Goal: Information Seeking & Learning: Check status

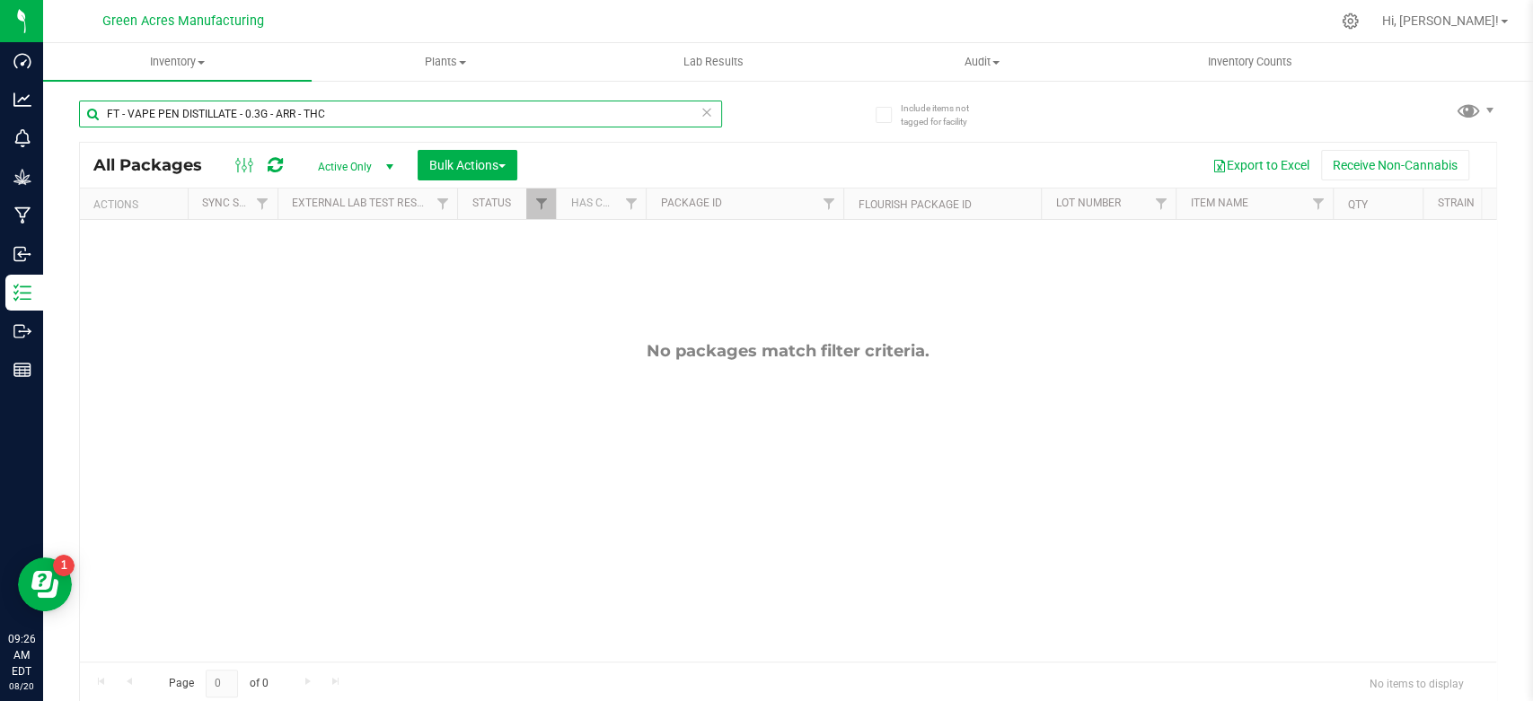
click at [339, 113] on input "FT - VAPE PEN DISTILLATE - 0.3G - ARR - THC" at bounding box center [400, 114] width 643 height 27
paste input "GA-250604-CV-7UP-C-THCA04"
type input "GA-250604-CV-7UP-C-THCA04"
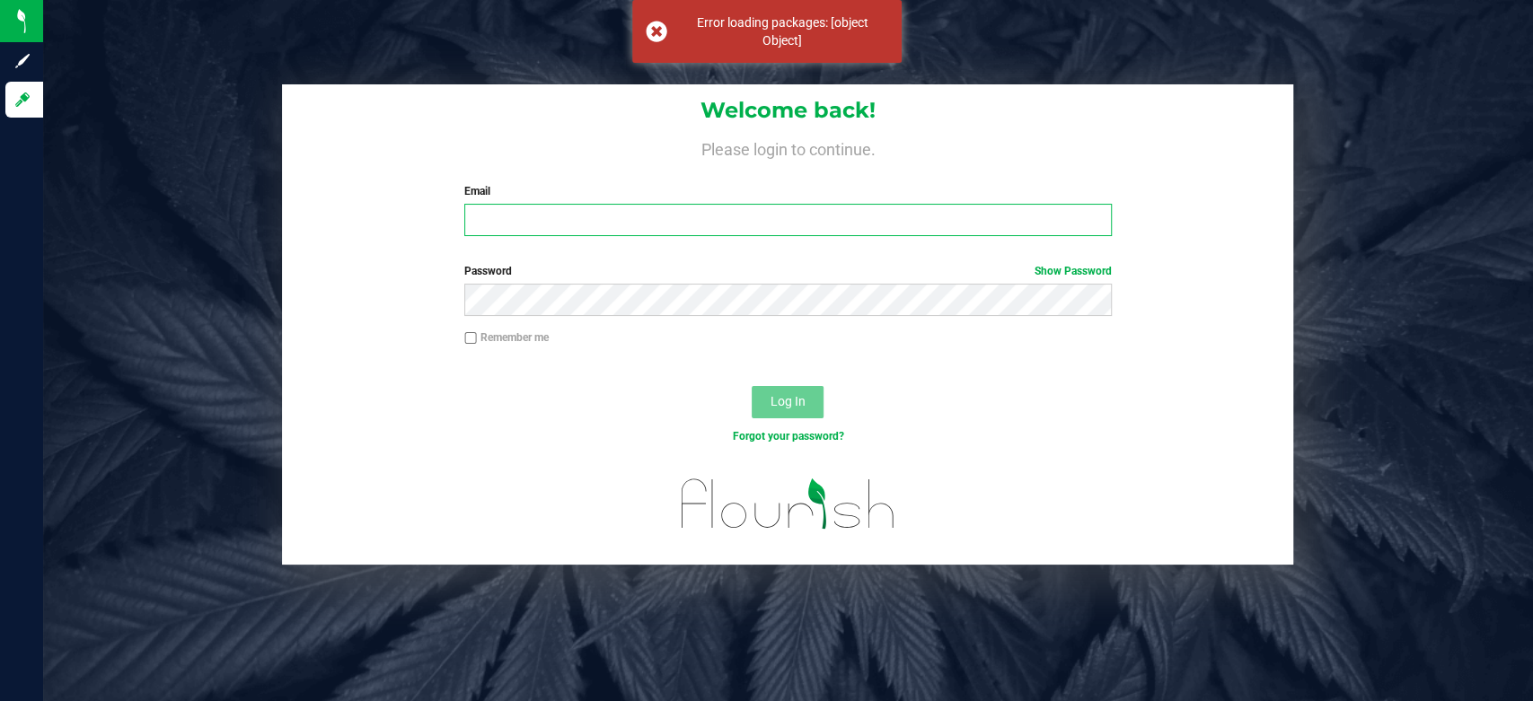
type input "[EMAIL_ADDRESS][DOMAIN_NAME]"
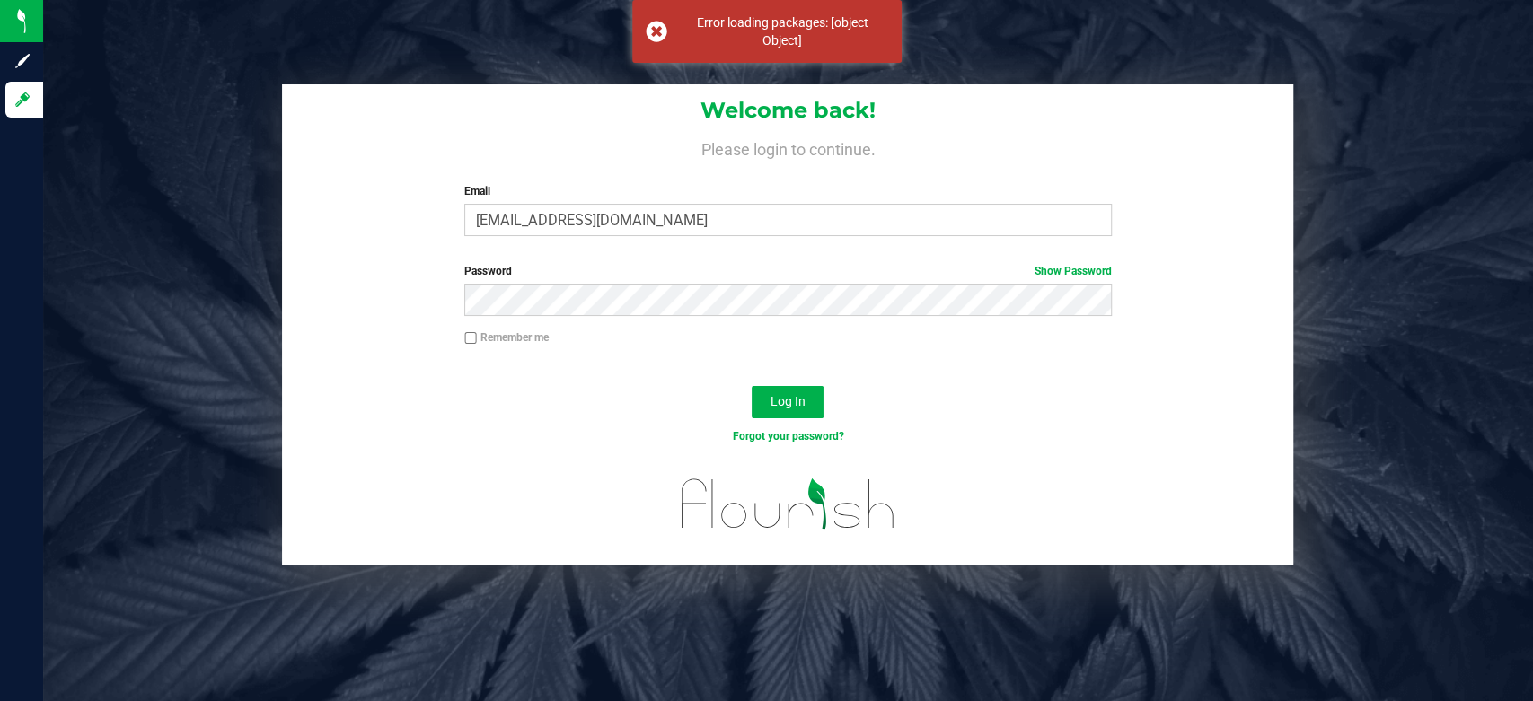
click at [524, 336] on label "Remember me" at bounding box center [506, 338] width 84 height 16
click at [477, 336] on input "Remember me" at bounding box center [470, 338] width 13 height 13
checkbox input "true"
click at [807, 400] on button "Log In" at bounding box center [788, 402] width 72 height 32
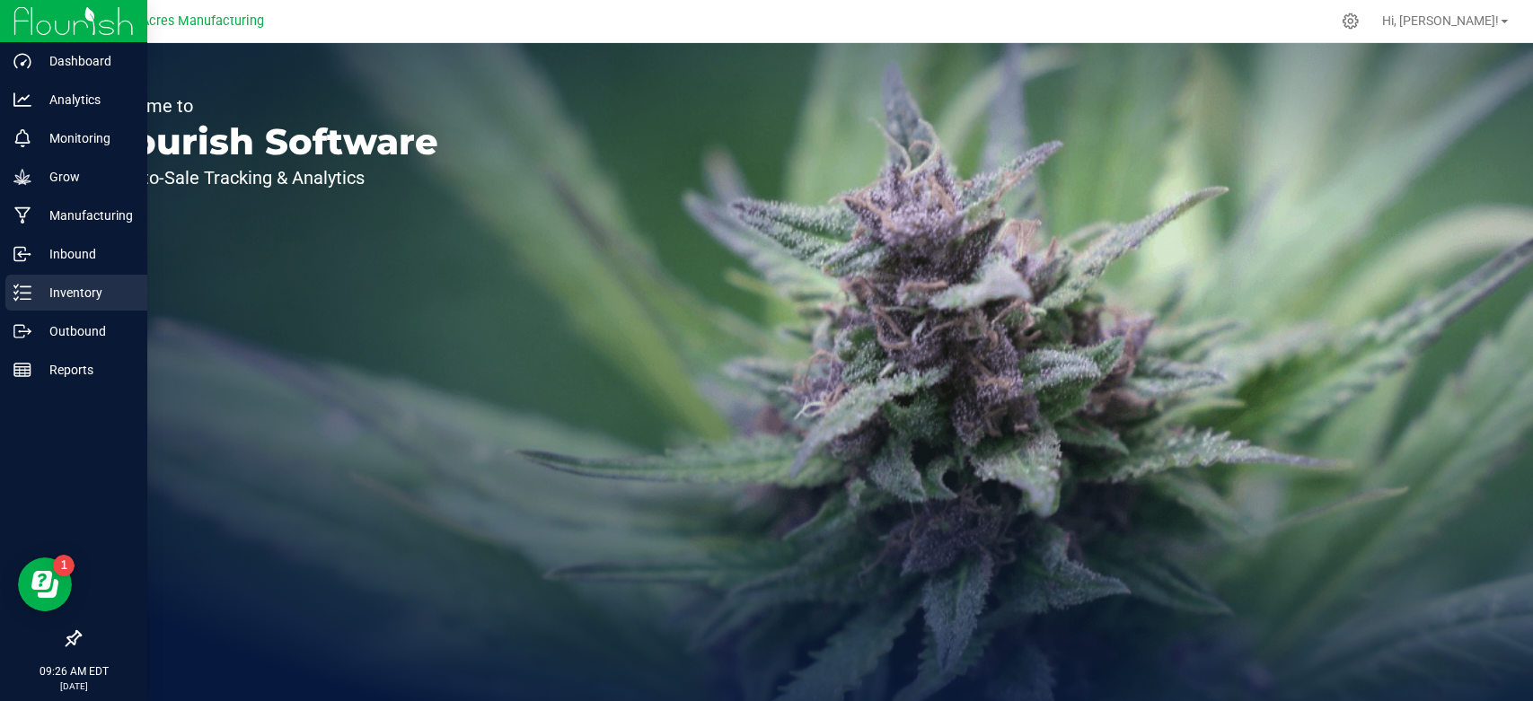
click at [27, 288] on icon at bounding box center [22, 293] width 18 height 18
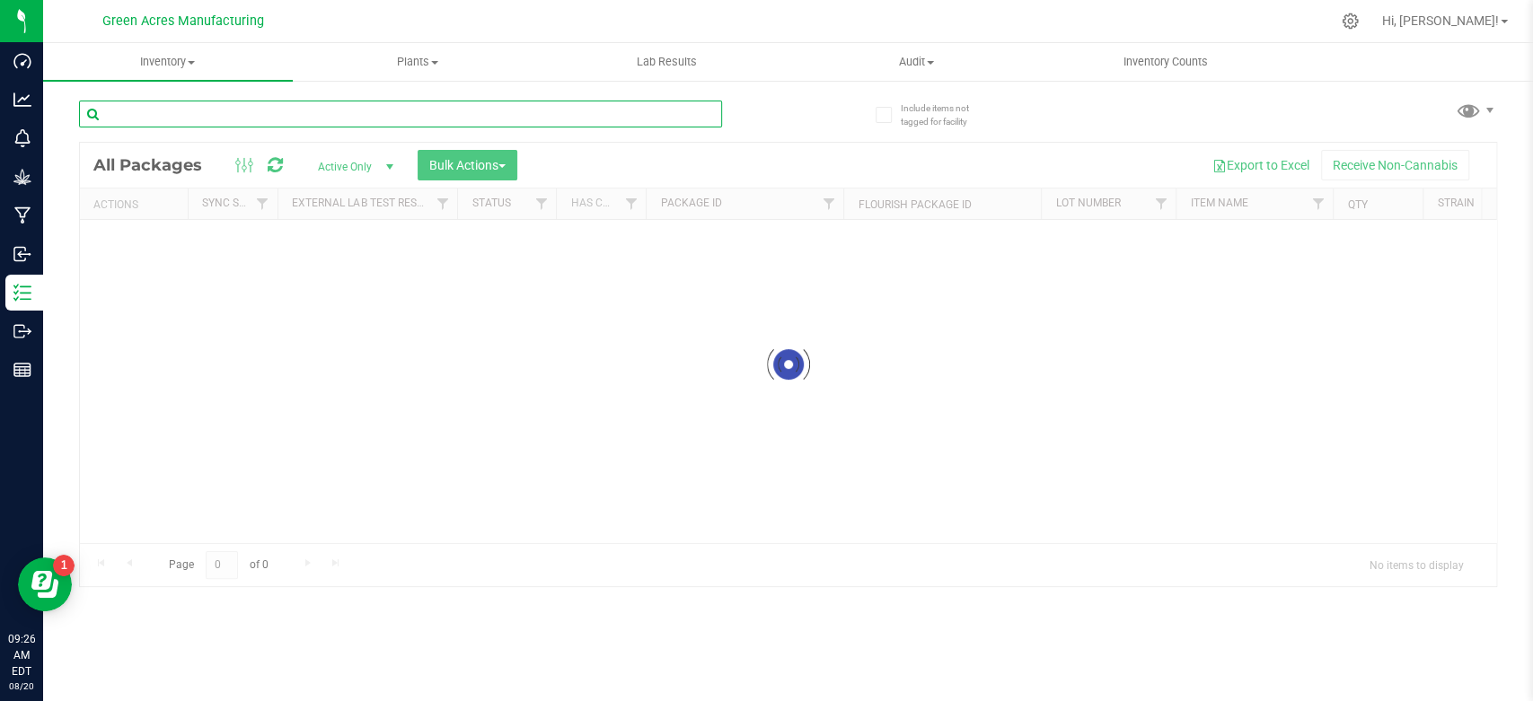
click at [430, 117] on input "text" at bounding box center [400, 114] width 643 height 27
paste input "GA-250604-CV-7UP-C-THCA04"
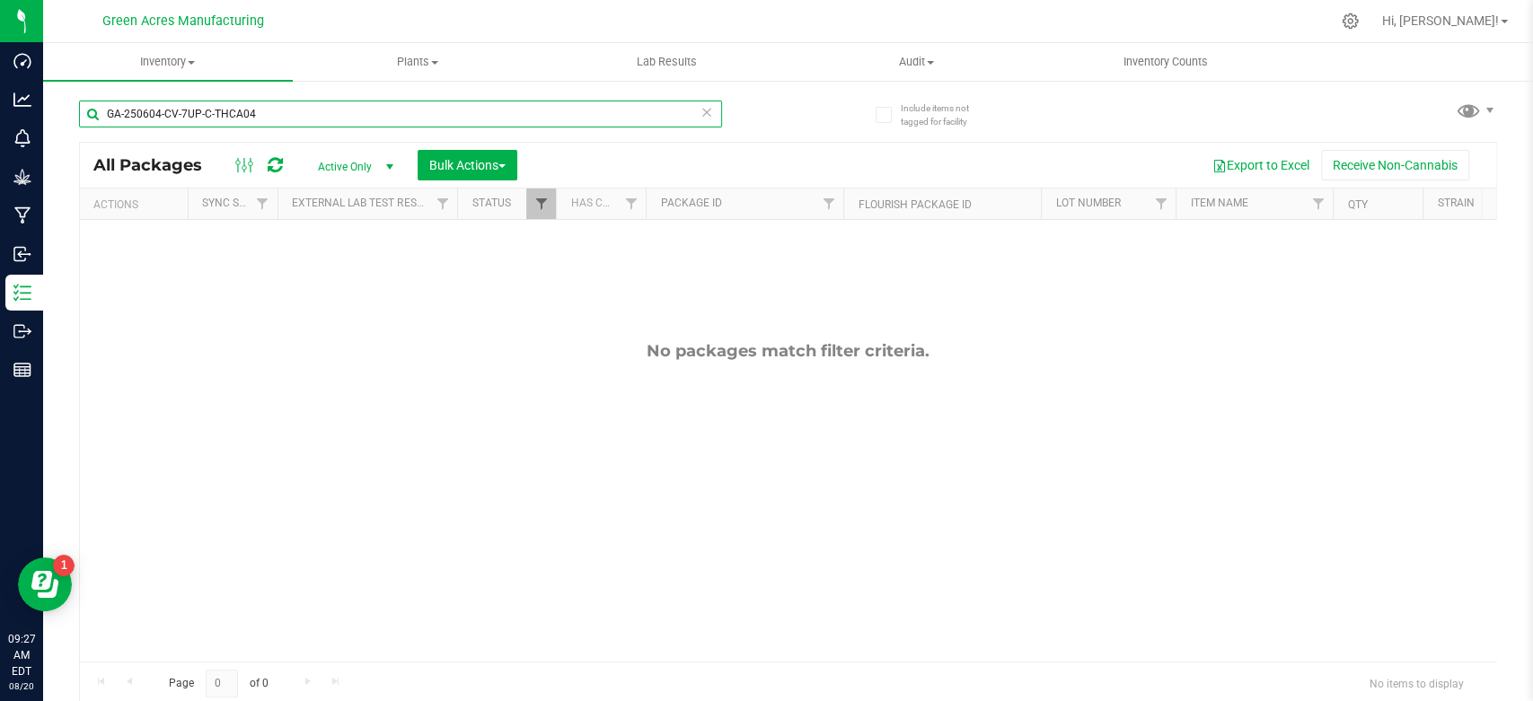
type input "GA-250604-CV-7UP-C-THCA04"
click at [542, 207] on span "Filter" at bounding box center [540, 204] width 14 height 14
click at [938, 345] on div "No packages match filter criteria." at bounding box center [788, 351] width 1416 height 20
click at [534, 198] on span "Filter" at bounding box center [540, 204] width 14 height 14
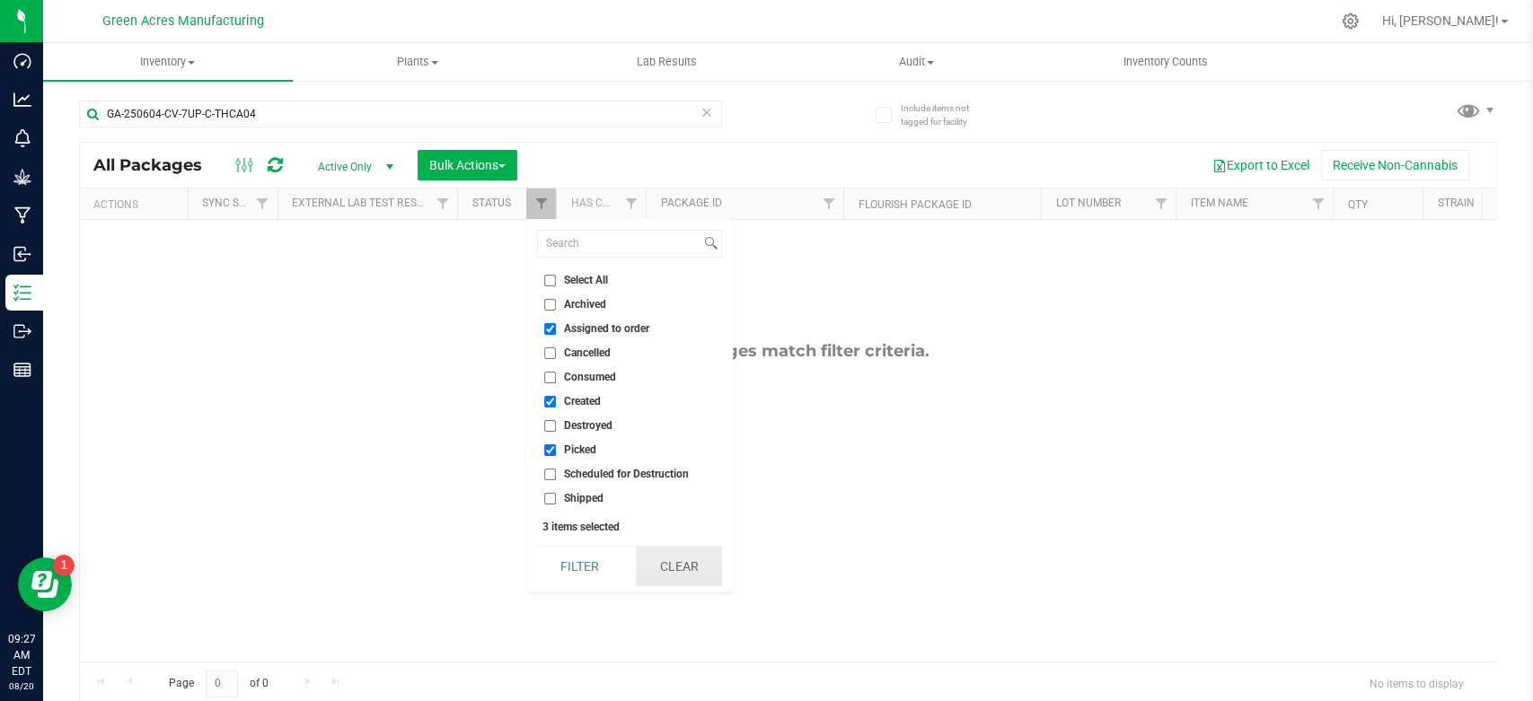
click at [672, 559] on button "Clear" at bounding box center [679, 567] width 86 height 40
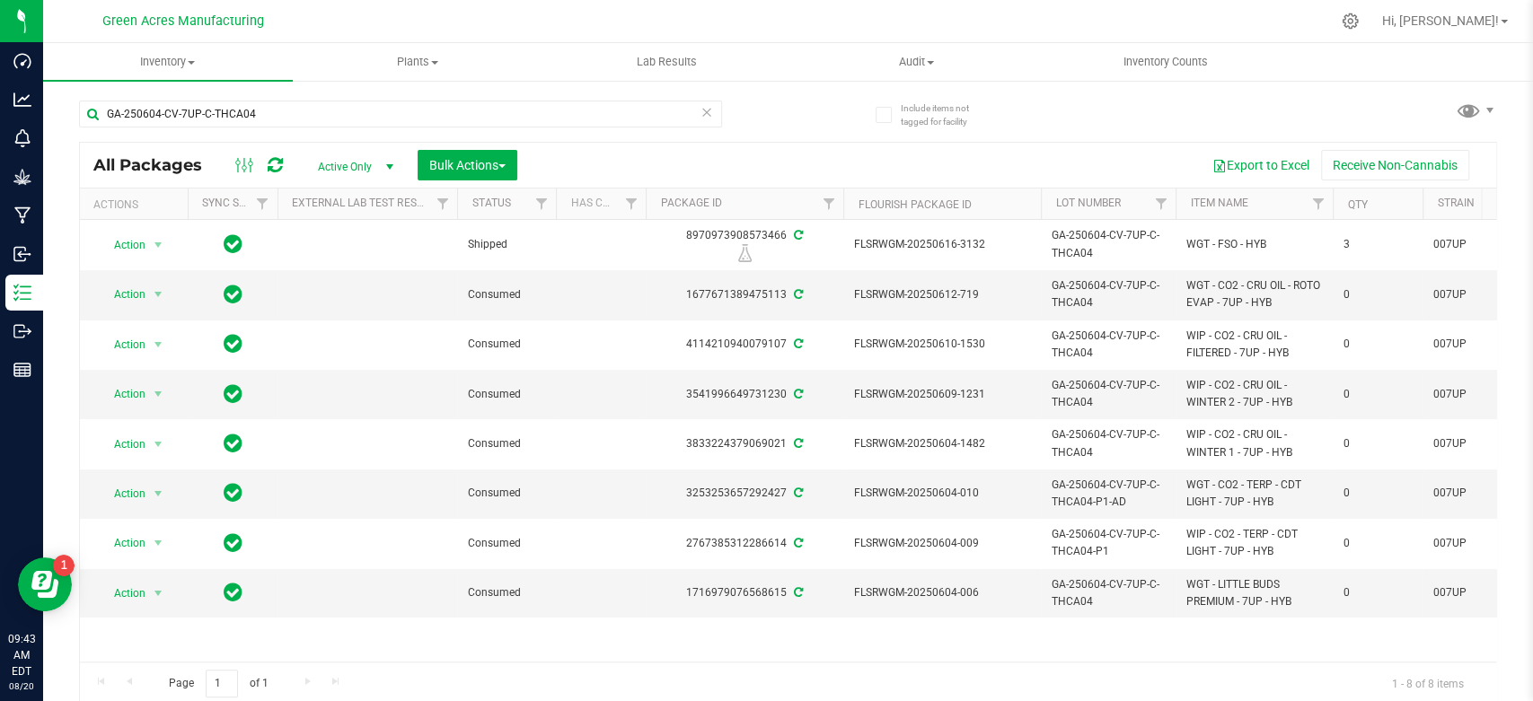
click at [1405, 203] on th "Qty" at bounding box center [1378, 204] width 90 height 31
